Goal: Communication & Community: Ask a question

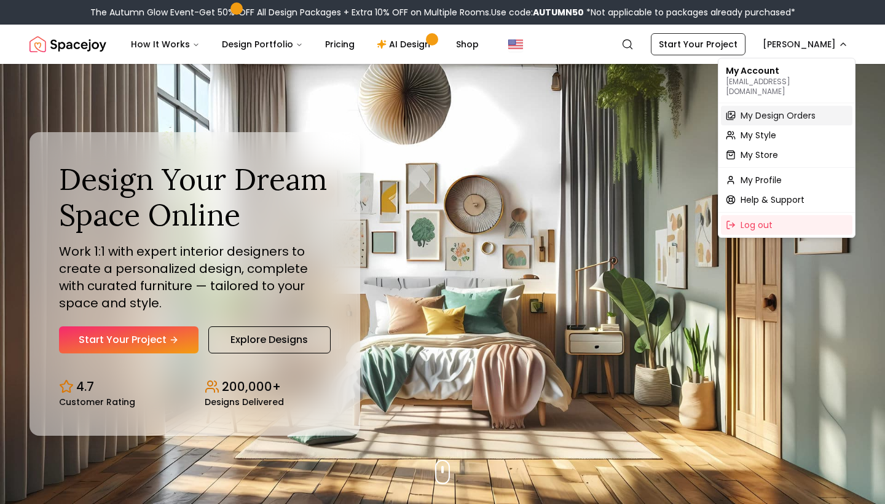
click at [768, 109] on span "My Design Orders" at bounding box center [778, 115] width 75 height 12
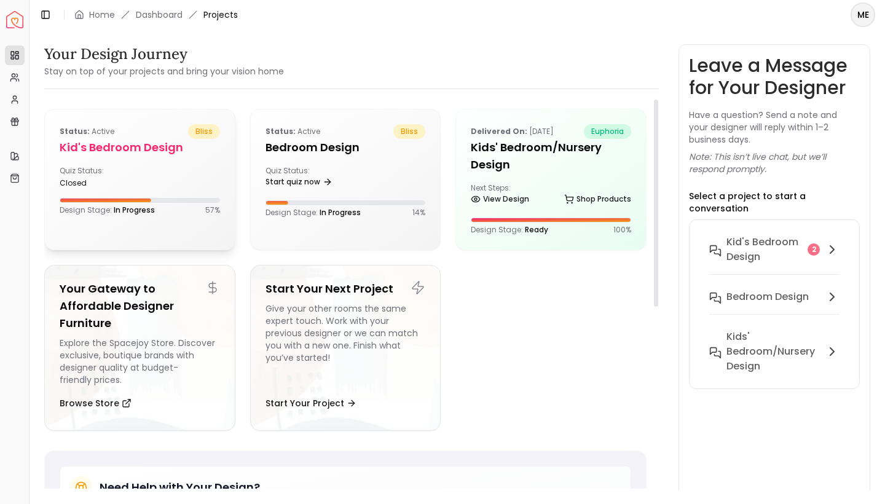
click at [173, 170] on div "Quiz Status: closed" at bounding box center [140, 177] width 160 height 22
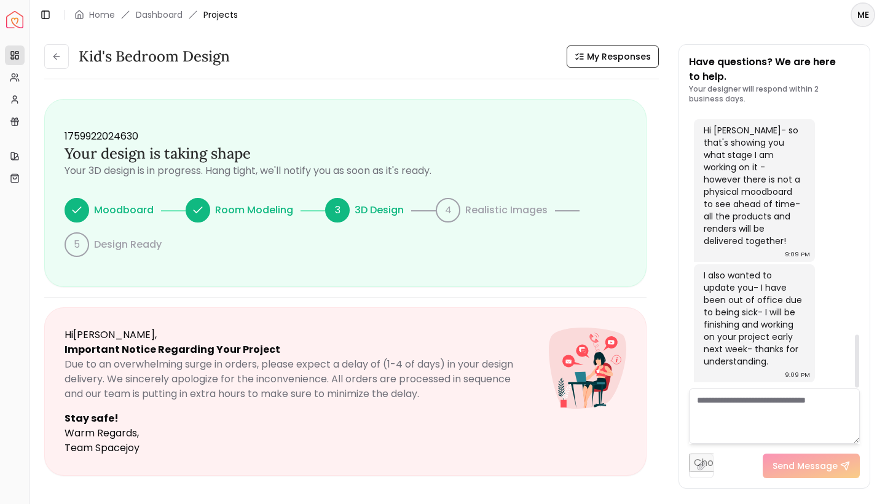
scroll to position [1139, 0]
click at [742, 411] on textarea at bounding box center [774, 416] width 171 height 55
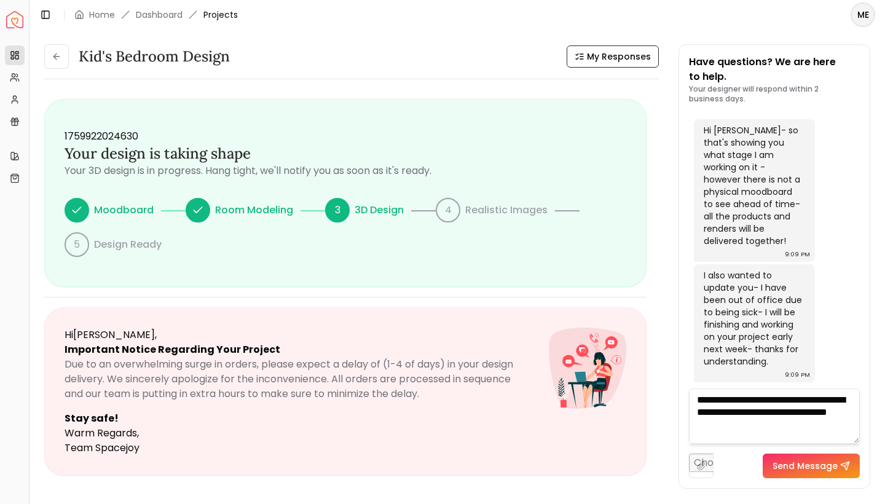
type textarea "**********"
click at [800, 462] on button "Send Message" at bounding box center [811, 466] width 97 height 25
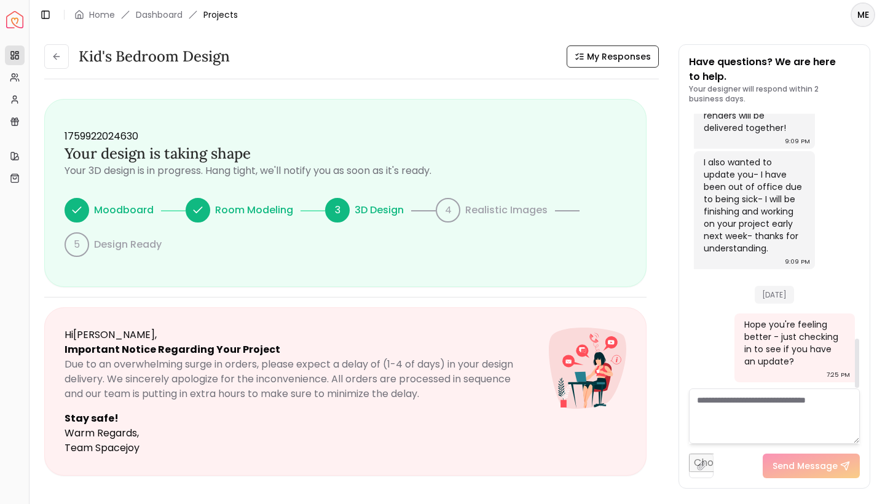
scroll to position [1252, 0]
